Goal: Information Seeking & Learning: Check status

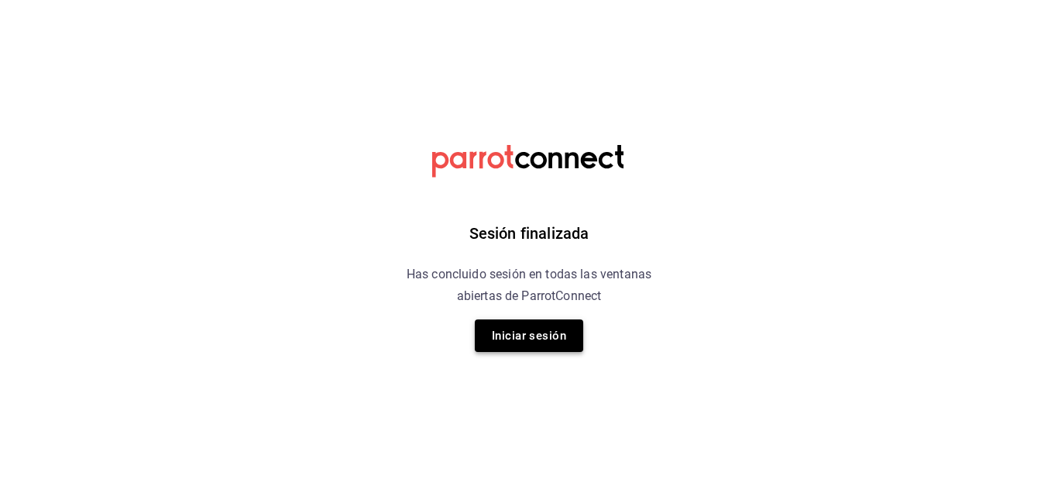
click at [542, 342] on button "Iniciar sesión" at bounding box center [529, 335] width 108 height 33
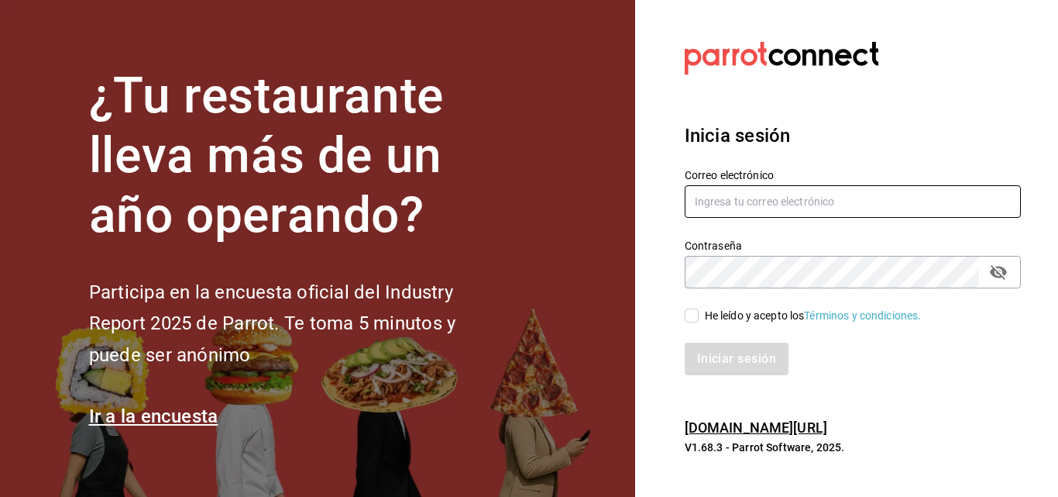
click at [781, 201] on input "text" at bounding box center [853, 201] width 336 height 33
type input "jesus.delacruz@costeno.com"
click at [1004, 281] on icon "passwordField" at bounding box center [998, 272] width 19 height 19
click at [690, 318] on input "He leído y acepto los Términos y condiciones." at bounding box center [692, 315] width 14 height 14
checkbox input "true"
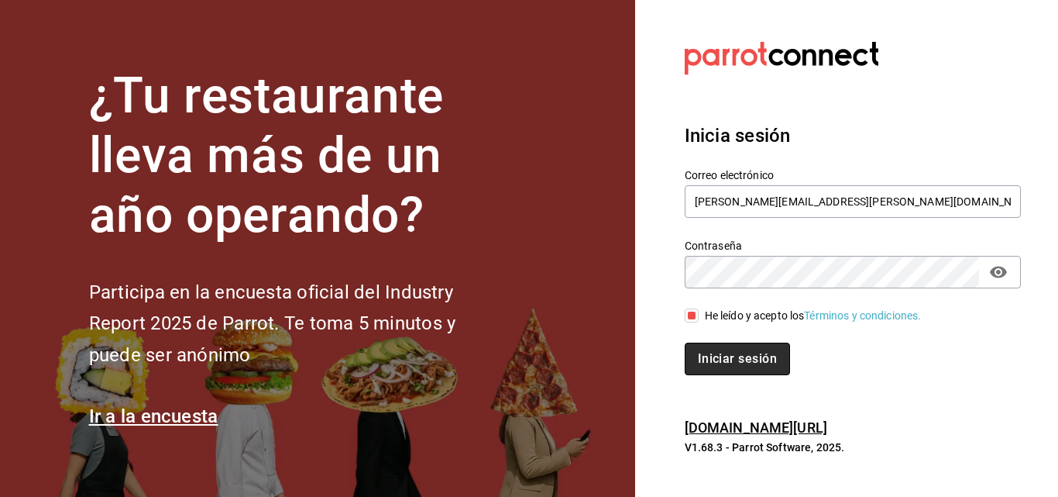
click at [731, 359] on button "Iniciar sesión" at bounding box center [737, 358] width 105 height 33
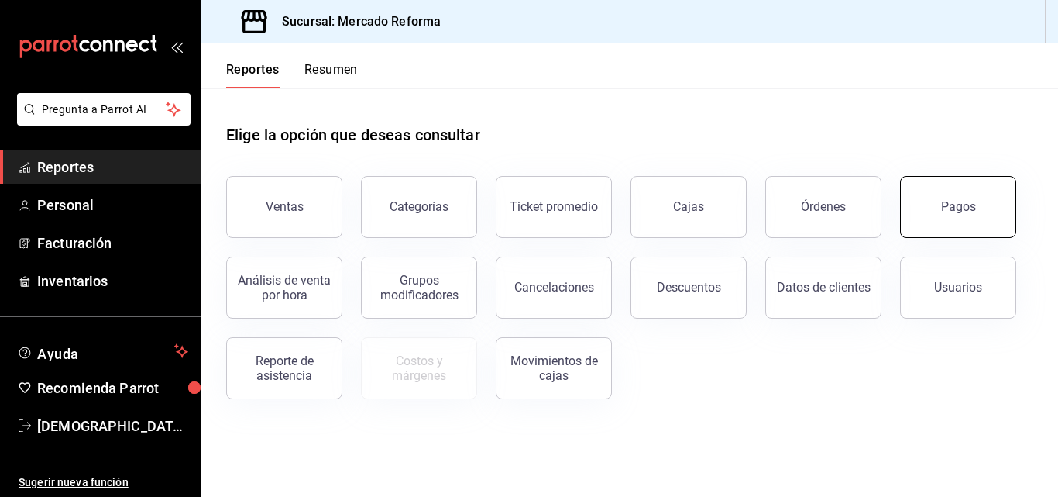
click at [967, 201] on div "Pagos" at bounding box center [958, 206] width 35 height 15
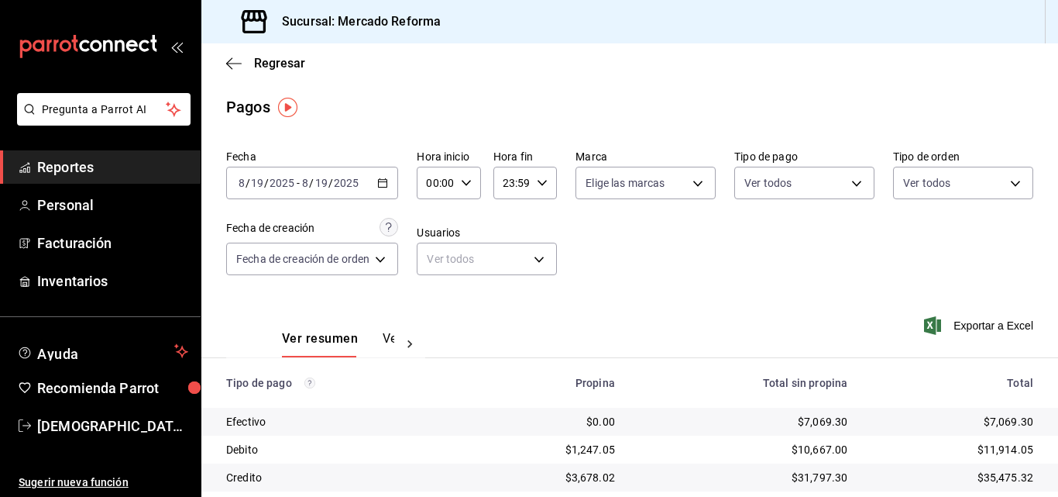
drag, startPoint x: 645, startPoint y: 304, endPoint x: 640, endPoint y: 328, distance: 23.7
click at [647, 304] on div "Ver resumen Ver pagos Exportar a Excel" at bounding box center [629, 335] width 857 height 82
drag, startPoint x: 737, startPoint y: 395, endPoint x: 734, endPoint y: 412, distance: 17.2
click at [737, 395] on th "Total sin propina" at bounding box center [744, 383] width 232 height 50
click at [297, 178] on span "-" at bounding box center [298, 183] width 3 height 12
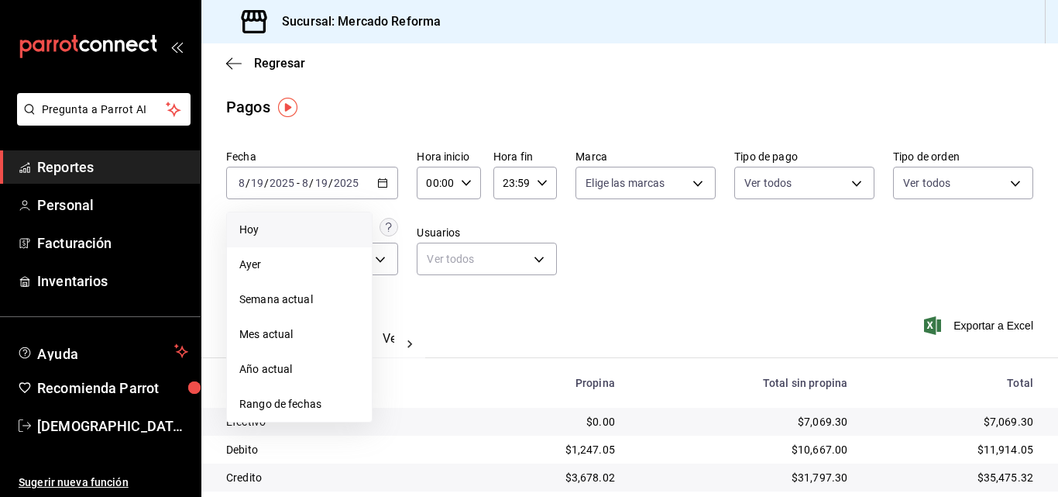
click at [303, 221] on li "Hoy" at bounding box center [299, 229] width 145 height 35
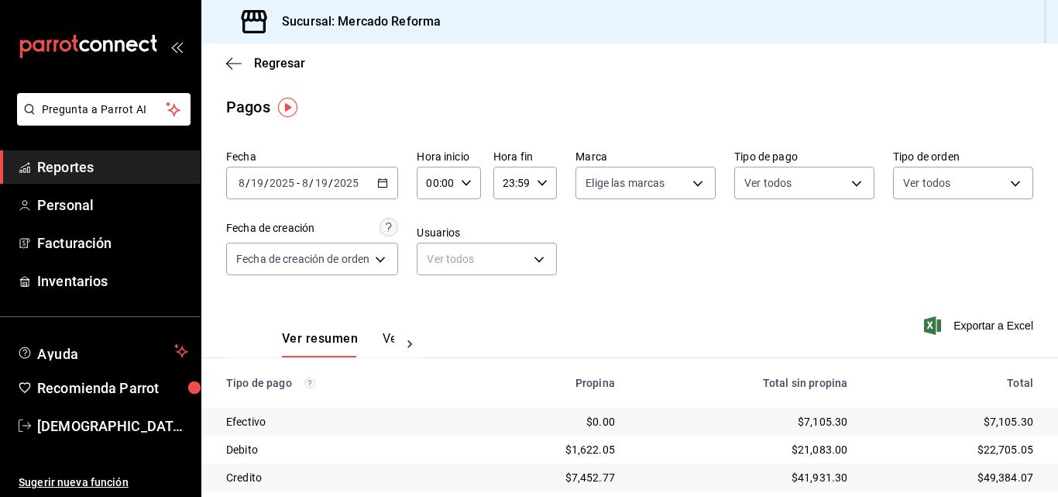
click at [640, 264] on div "Fecha 2025-08-19 8 / 19 / 2025 - 2025-08-19 8 / 19 / 2025 Hora inicio 00:00 Hor…" at bounding box center [629, 218] width 807 height 150
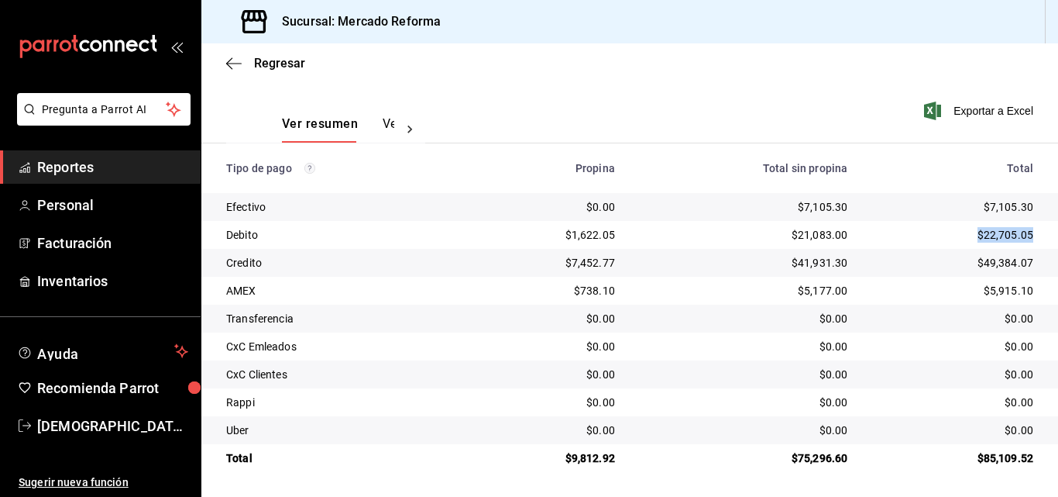
drag, startPoint x: 970, startPoint y: 236, endPoint x: 1023, endPoint y: 231, distance: 53.7
click at [1023, 231] on td "$22,705.05" at bounding box center [959, 235] width 198 height 28
copy div "$22,705.05"
drag, startPoint x: 975, startPoint y: 264, endPoint x: 1020, endPoint y: 263, distance: 45.7
click at [1020, 263] on div "$49,384.07" at bounding box center [952, 262] width 161 height 15
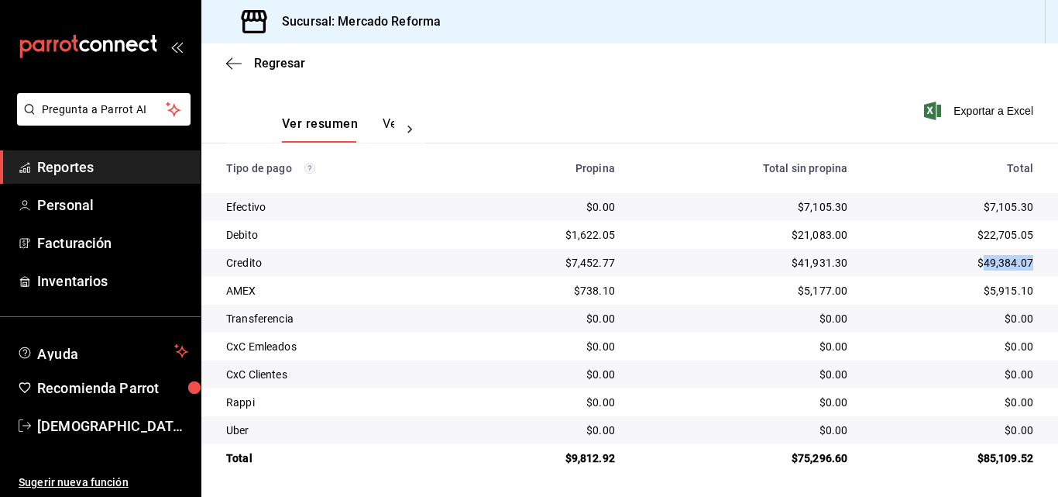
copy div "49,384.07"
click at [935, 367] on div "$0.00" at bounding box center [952, 373] width 161 height 15
drag, startPoint x: 612, startPoint y: 458, endPoint x: 569, endPoint y: 463, distance: 43.6
click at [569, 463] on td "$9,812.92" at bounding box center [548, 458] width 158 height 28
copy div "9,812.92"
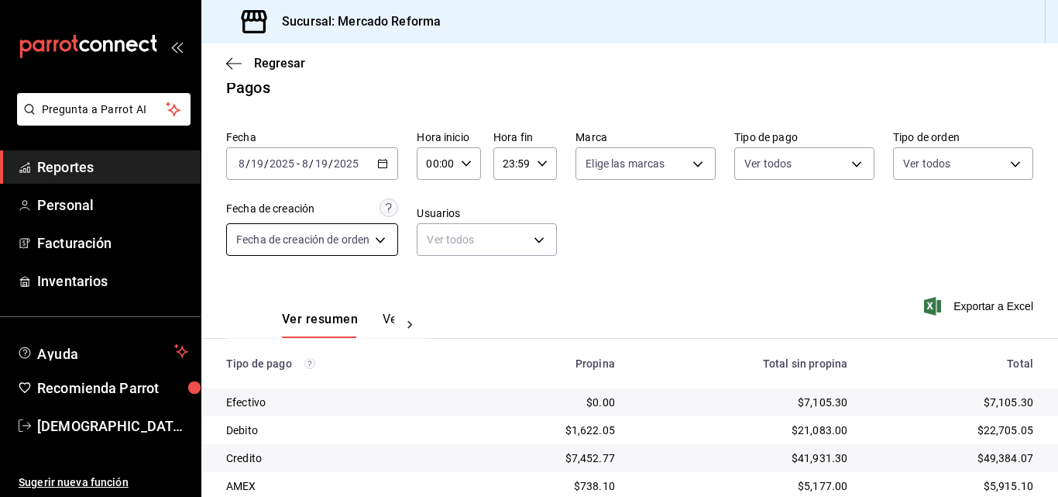
scroll to position [0, 0]
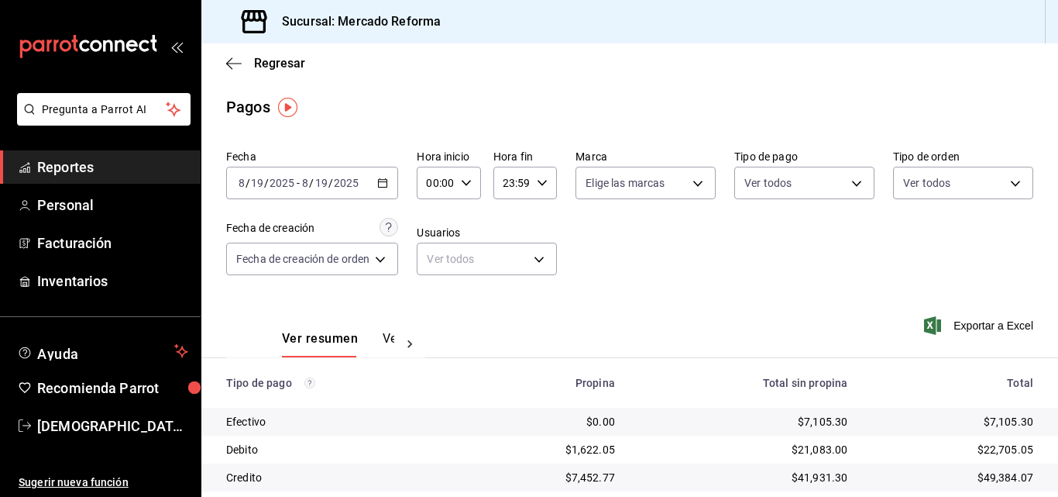
click at [64, 170] on span "Reportes" at bounding box center [112, 167] width 151 height 21
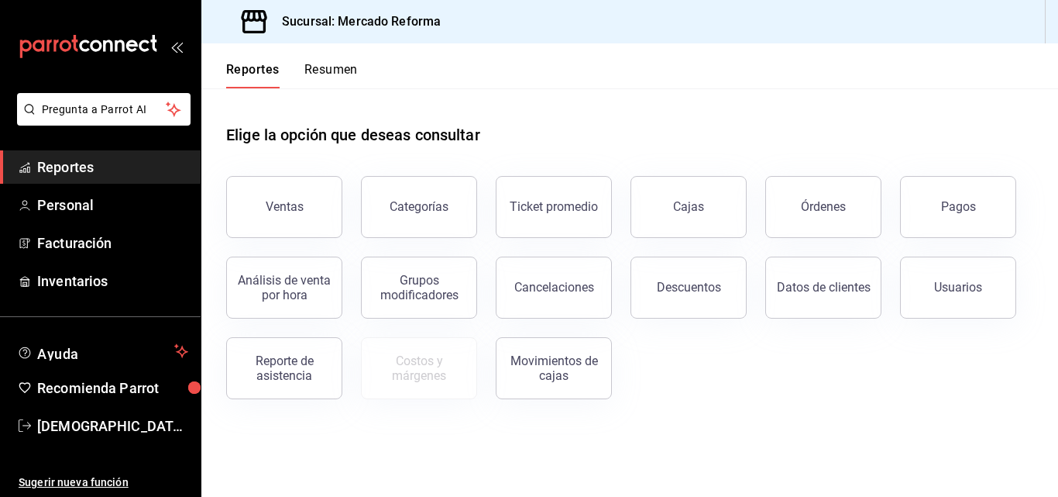
click at [681, 313] on button "Descuentos" at bounding box center [689, 287] width 116 height 62
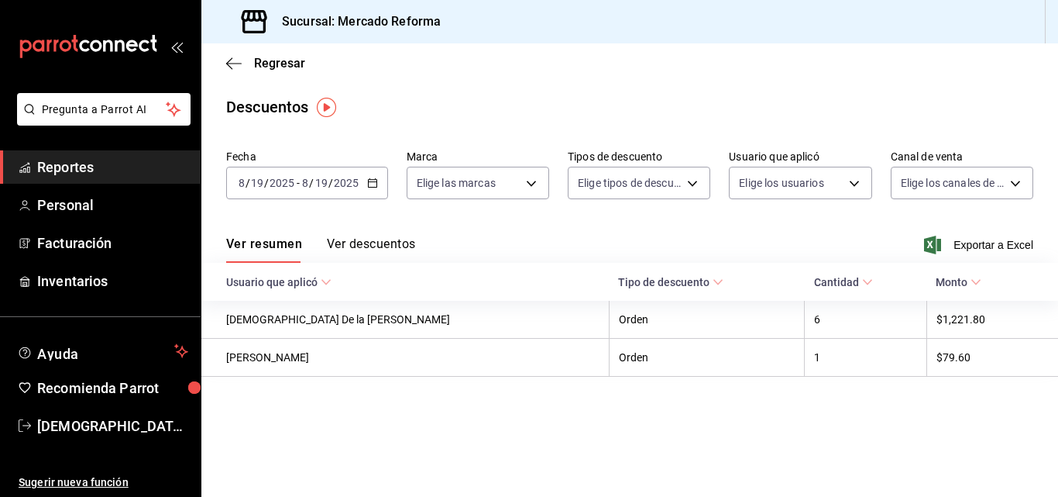
click at [60, 169] on span "Reportes" at bounding box center [112, 167] width 151 height 21
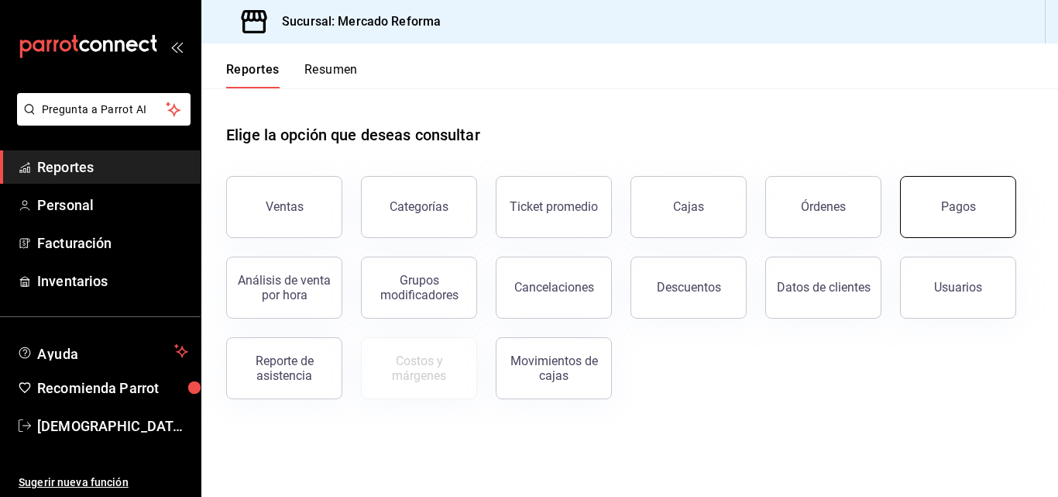
click at [955, 198] on button "Pagos" at bounding box center [958, 207] width 116 height 62
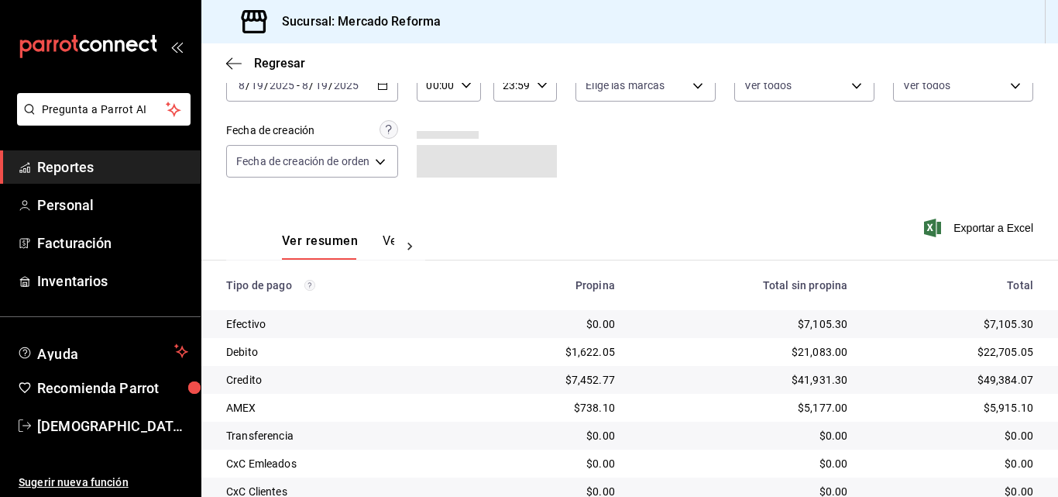
scroll to position [215, 0]
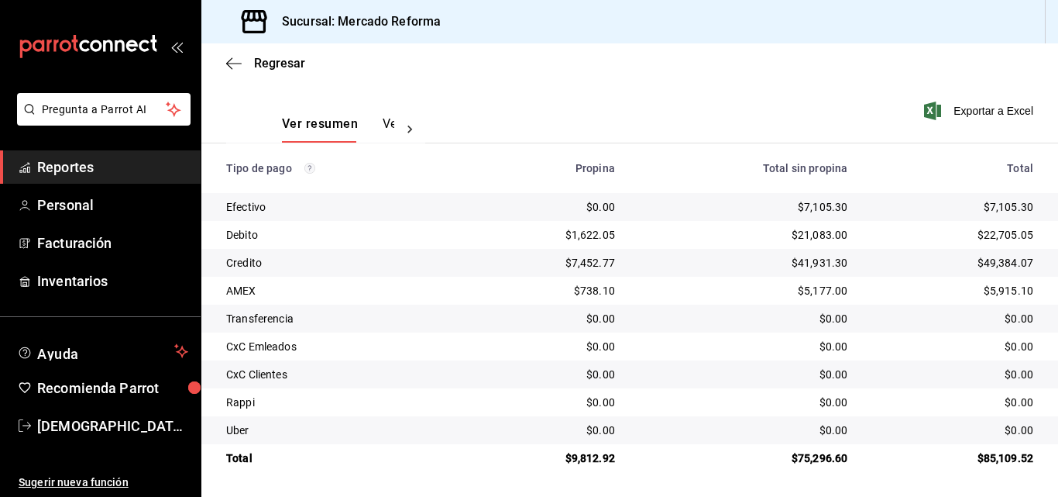
click at [652, 418] on td "$0.00" at bounding box center [744, 430] width 232 height 28
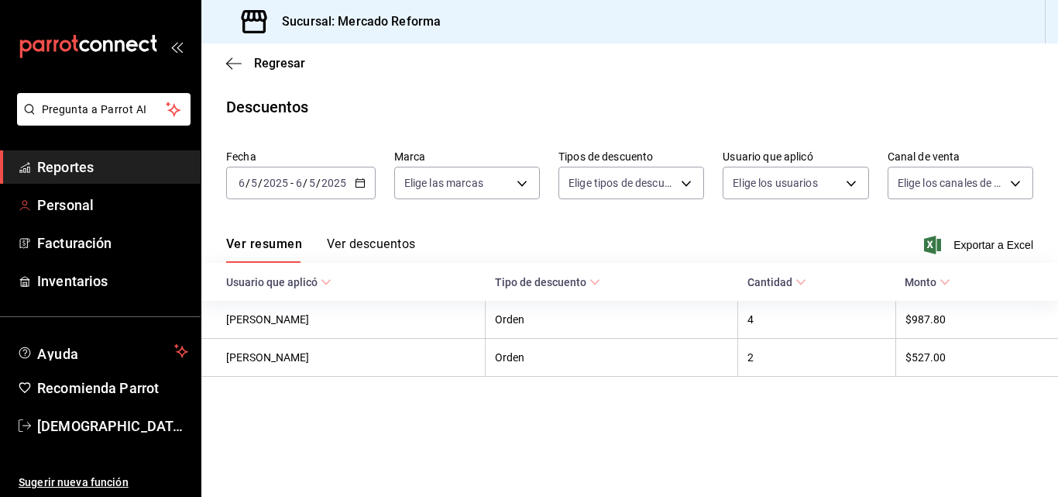
click at [82, 174] on span "Reportes" at bounding box center [112, 167] width 151 height 21
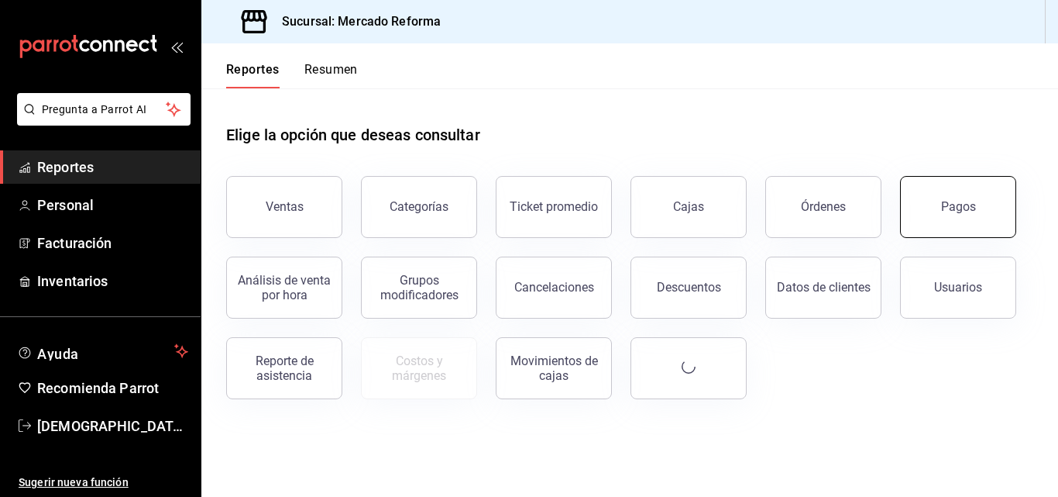
click at [1021, 213] on div "Ventas Categorías Ticket promedio Cajas Órdenes Pagos Análisis de venta por hor…" at bounding box center [621, 278] width 826 height 242
click at [961, 205] on div "Pagos" at bounding box center [958, 206] width 35 height 15
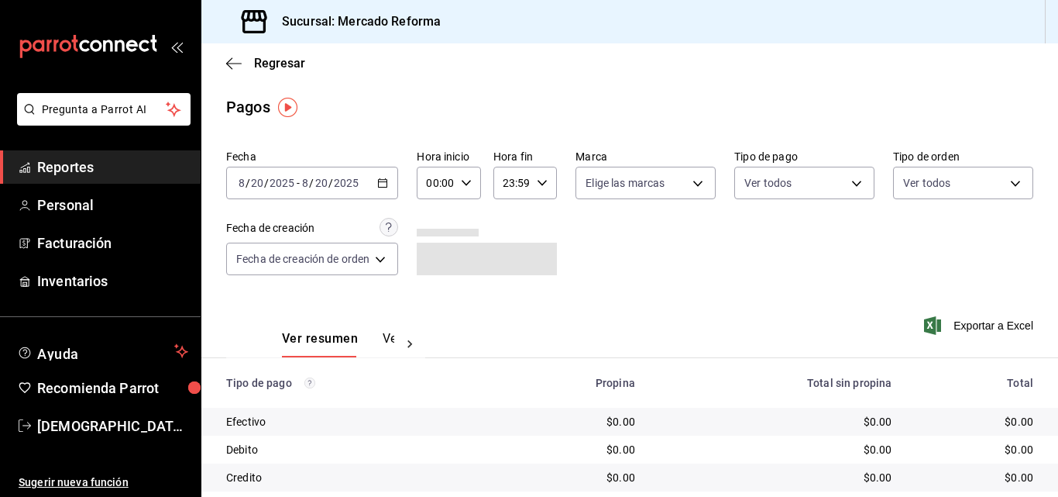
click at [285, 177] on input "2025" at bounding box center [282, 183] width 26 height 12
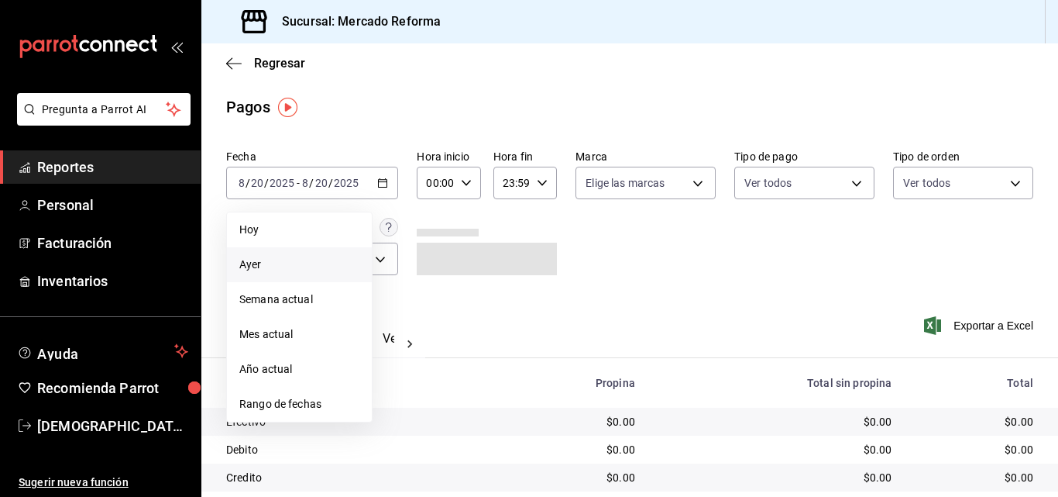
click at [277, 260] on span "Ayer" at bounding box center [299, 264] width 120 height 16
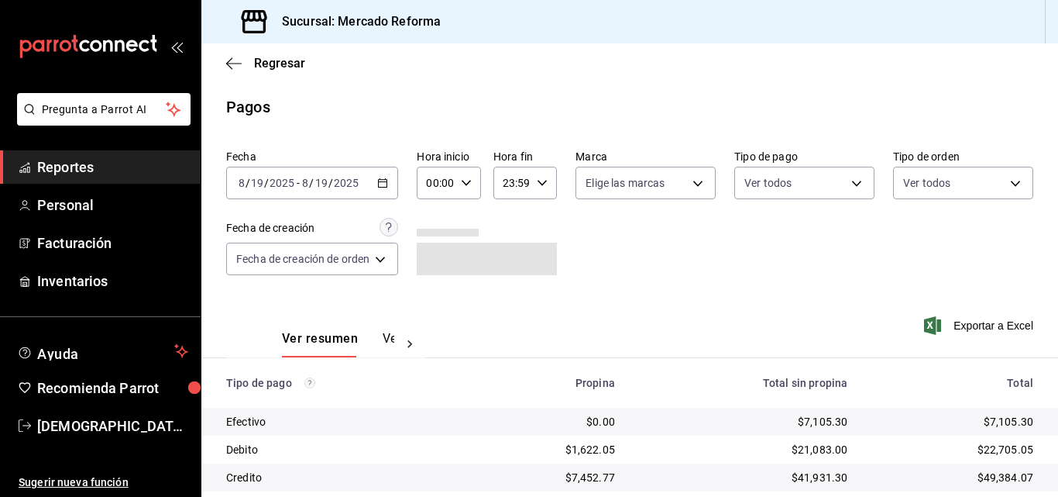
scroll to position [215, 0]
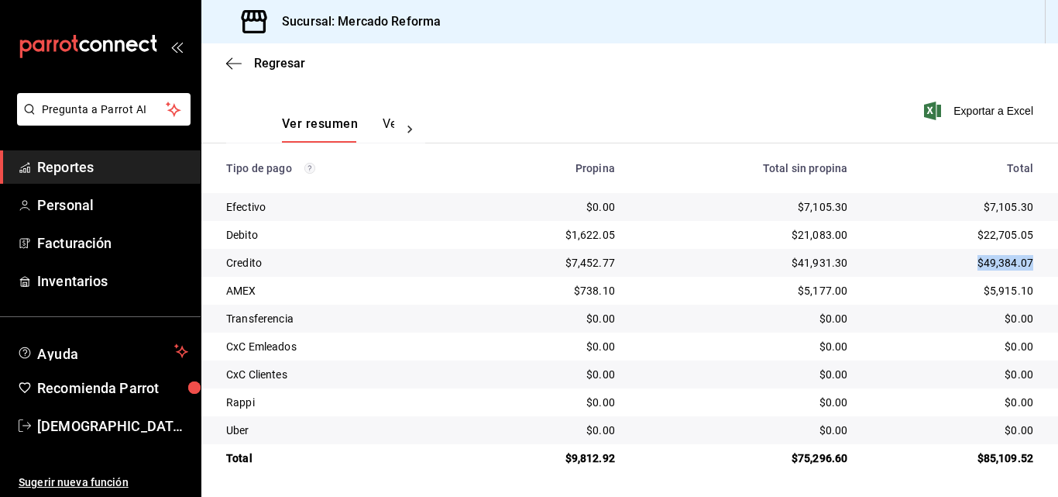
drag, startPoint x: 1024, startPoint y: 261, endPoint x: 994, endPoint y: 267, distance: 30.8
click at [971, 257] on td "$49,384.07" at bounding box center [959, 263] width 198 height 28
click at [994, 267] on div "$49,384.07" at bounding box center [952, 262] width 161 height 15
drag, startPoint x: 1024, startPoint y: 233, endPoint x: 992, endPoint y: 235, distance: 32.6
click at [976, 232] on td "$22,705.05" at bounding box center [959, 235] width 198 height 28
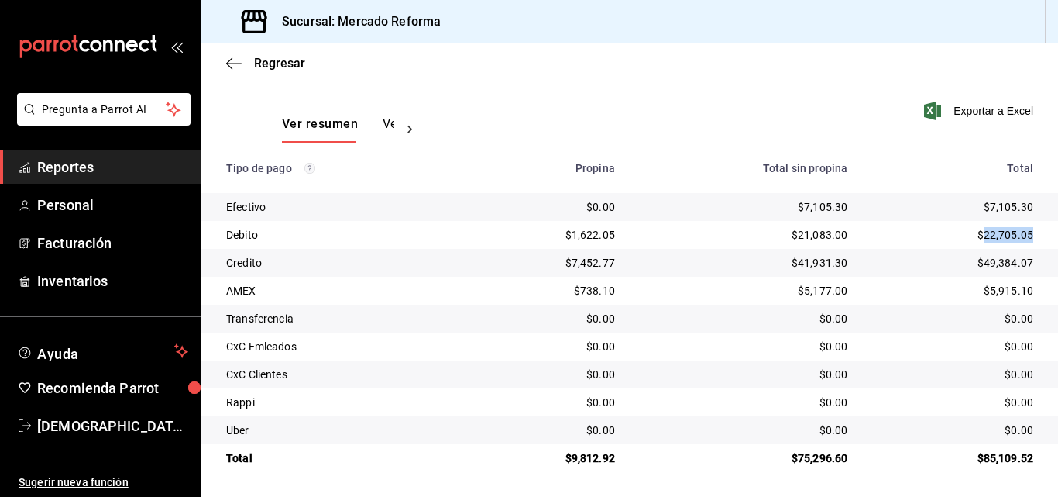
click at [992, 235] on div "$22,705.05" at bounding box center [952, 234] width 161 height 15
drag, startPoint x: 1026, startPoint y: 237, endPoint x: 945, endPoint y: 232, distance: 80.8
click at [945, 232] on td "$22,705.05" at bounding box center [959, 235] width 198 height 28
click at [973, 242] on div "$22,705.05" at bounding box center [952, 234] width 161 height 15
click at [992, 231] on div "$22,705.05" at bounding box center [952, 234] width 161 height 15
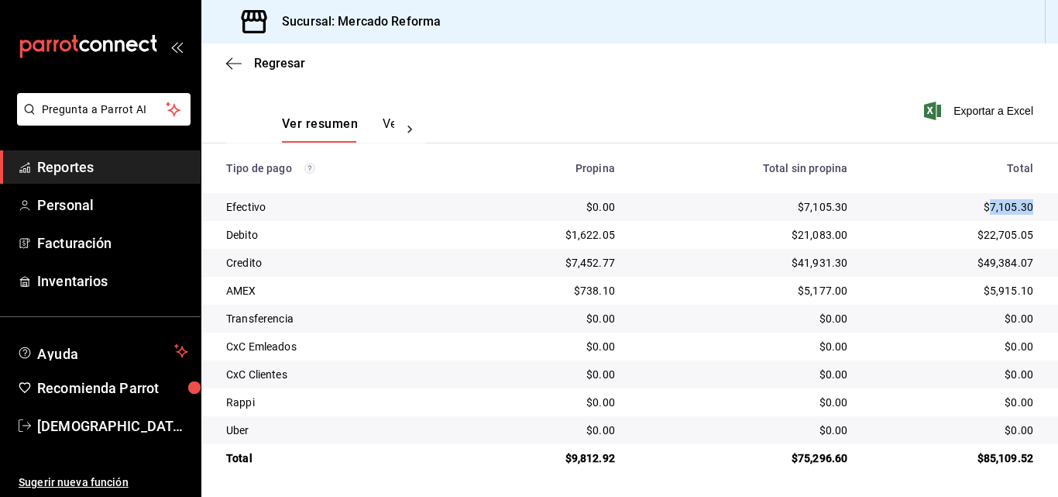
drag, startPoint x: 1021, startPoint y: 205, endPoint x: 981, endPoint y: 205, distance: 40.3
click at [981, 205] on div "$7,105.30" at bounding box center [952, 206] width 161 height 15
copy div "7,105.30"
click at [600, 363] on td "$0.00" at bounding box center [548, 374] width 158 height 28
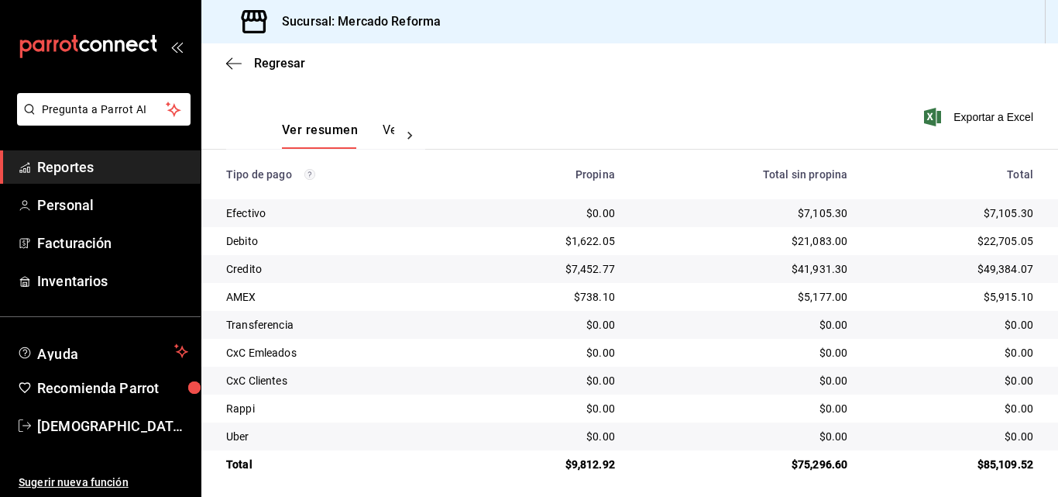
scroll to position [214, 0]
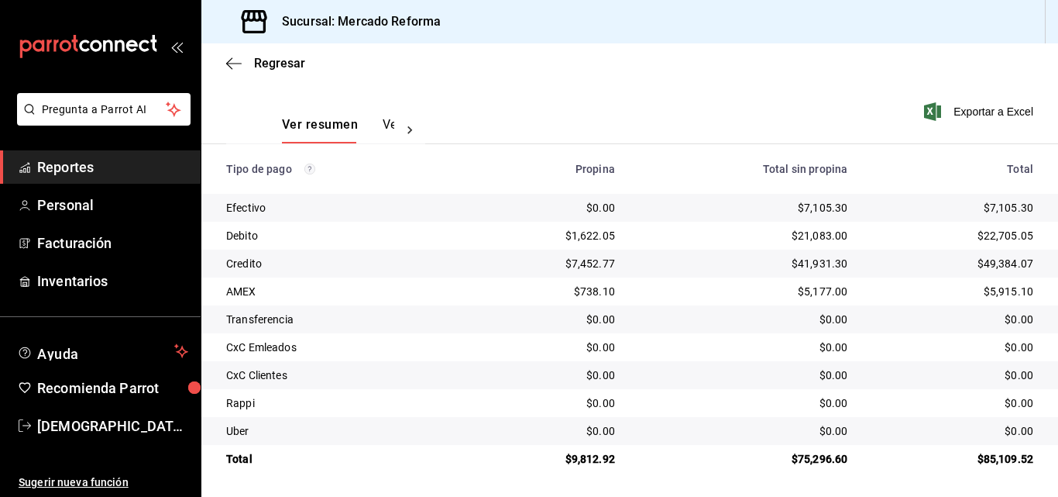
drag, startPoint x: 645, startPoint y: 320, endPoint x: 641, endPoint y: 329, distance: 10.1
click at [644, 322] on div "$0.00" at bounding box center [744, 318] width 208 height 15
click at [553, 428] on div "$0.00" at bounding box center [547, 430] width 133 height 15
